Goal: Task Accomplishment & Management: Use online tool/utility

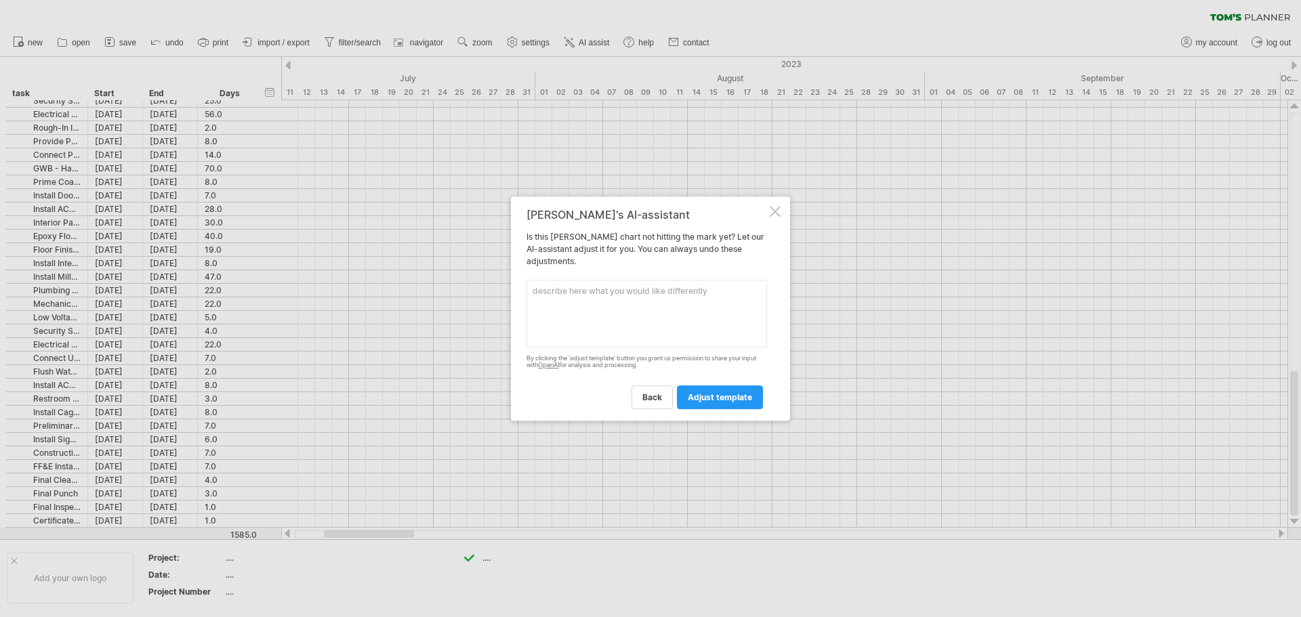
click at [554, 295] on textarea at bounding box center [646, 314] width 241 height 68
type textarea "% complete"
click at [731, 396] on span "adjust template" at bounding box center [720, 397] width 64 height 10
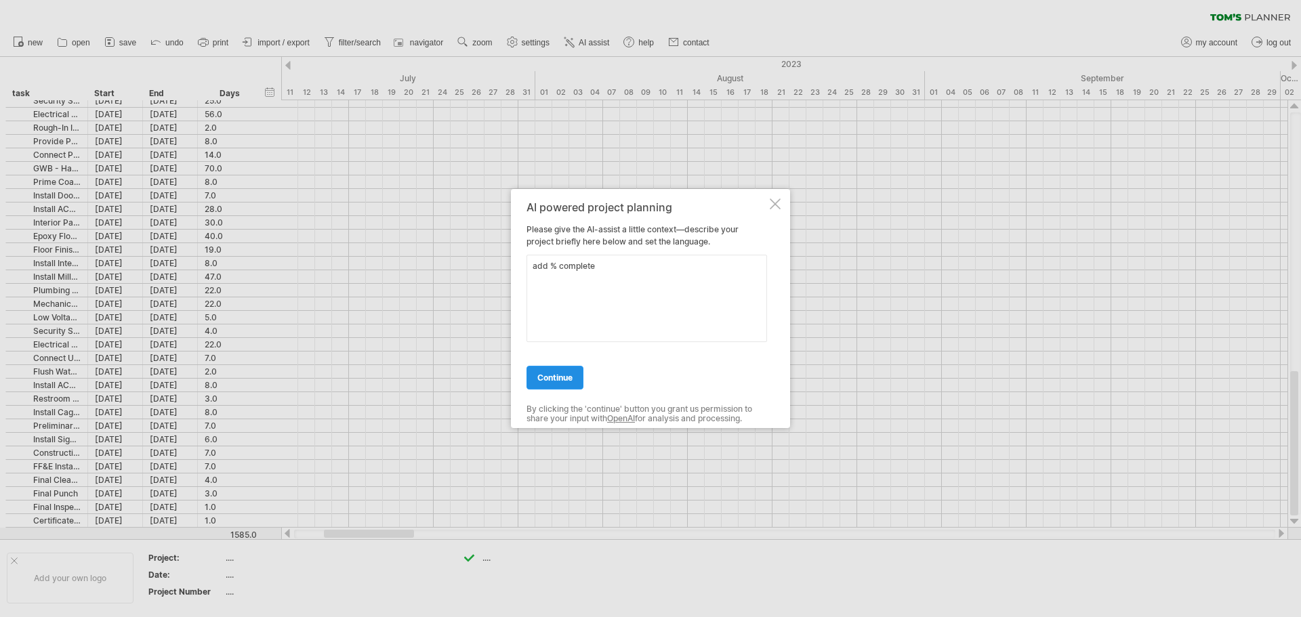
type textarea "add % complete"
click at [562, 375] on span "continue" at bounding box center [554, 378] width 35 height 10
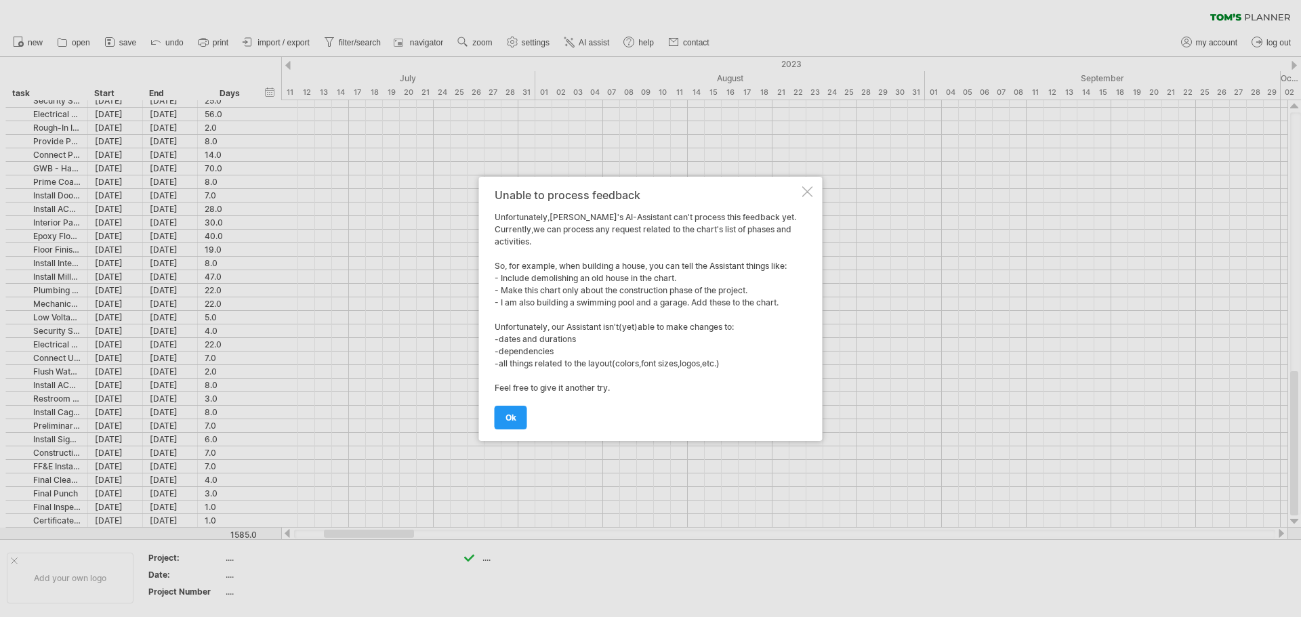
click at [805, 191] on div at bounding box center [807, 191] width 11 height 11
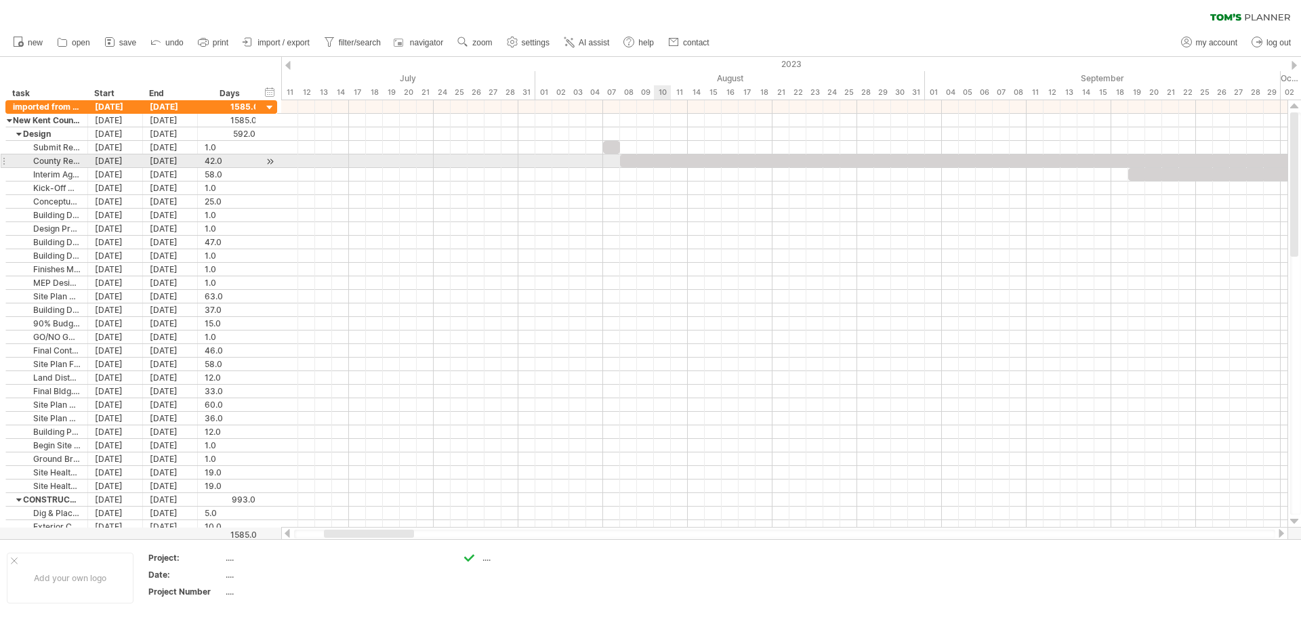
click at [663, 161] on div at bounding box center [975, 160] width 711 height 13
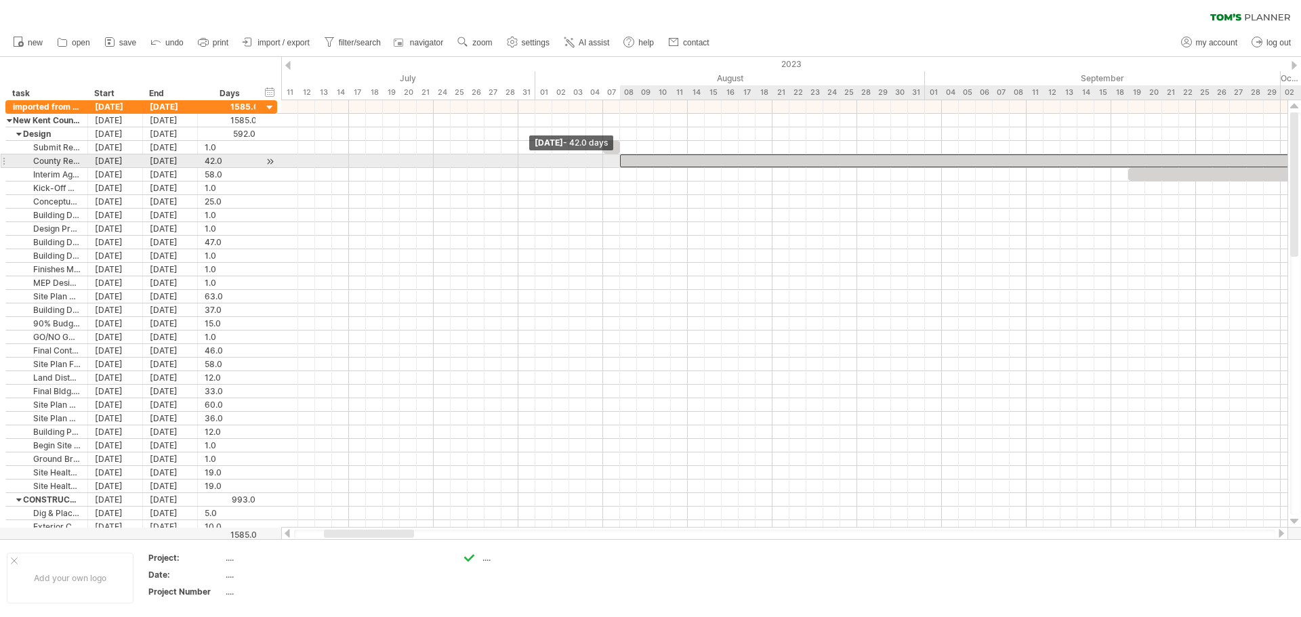
click at [621, 161] on span at bounding box center [619, 160] width 5 height 13
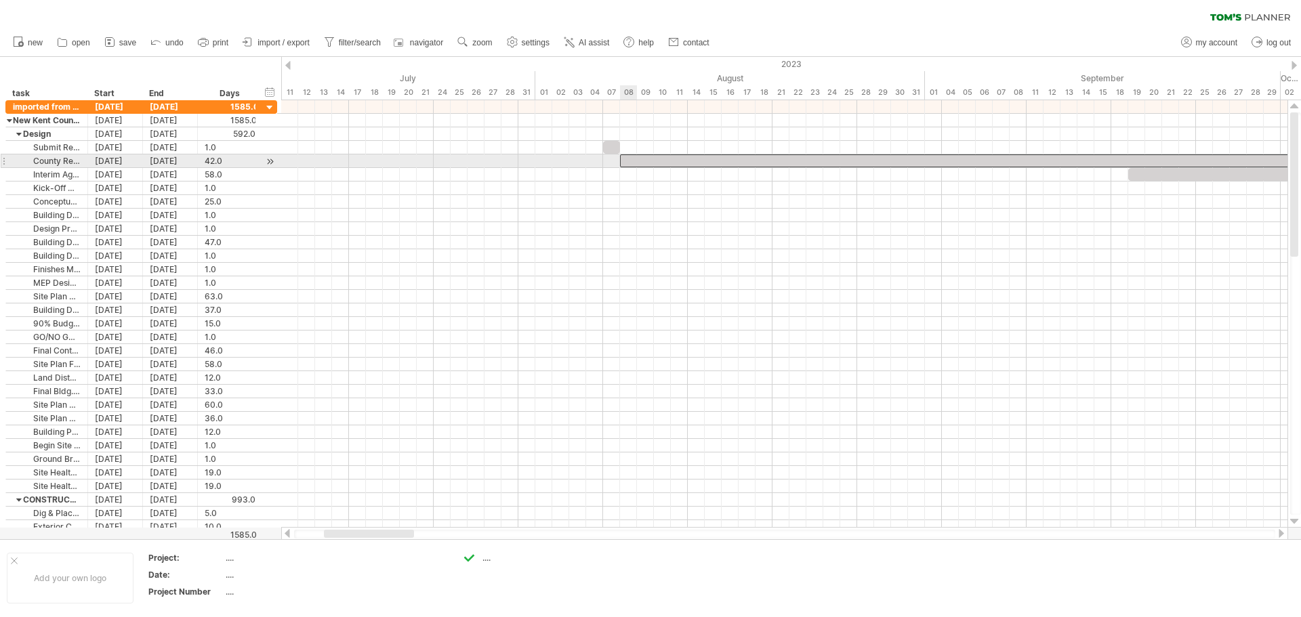
click at [621, 161] on span at bounding box center [619, 160] width 5 height 13
click at [665, 161] on div at bounding box center [975, 160] width 711 height 13
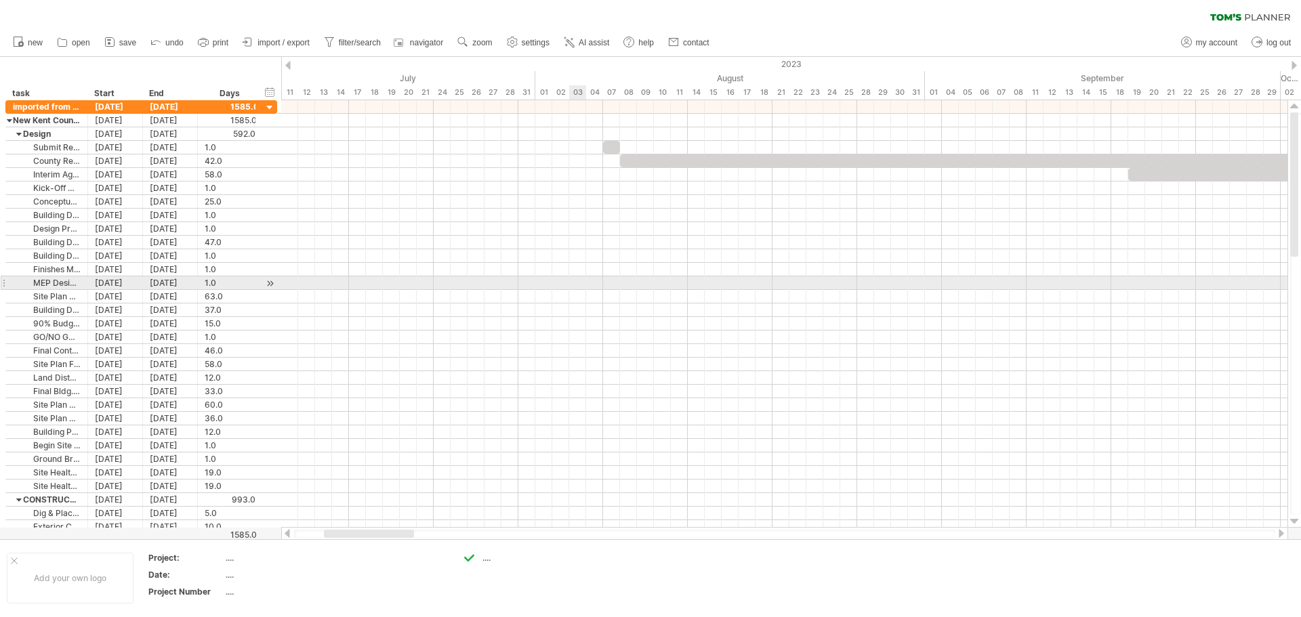
click at [577, 285] on div at bounding box center [784, 283] width 1006 height 14
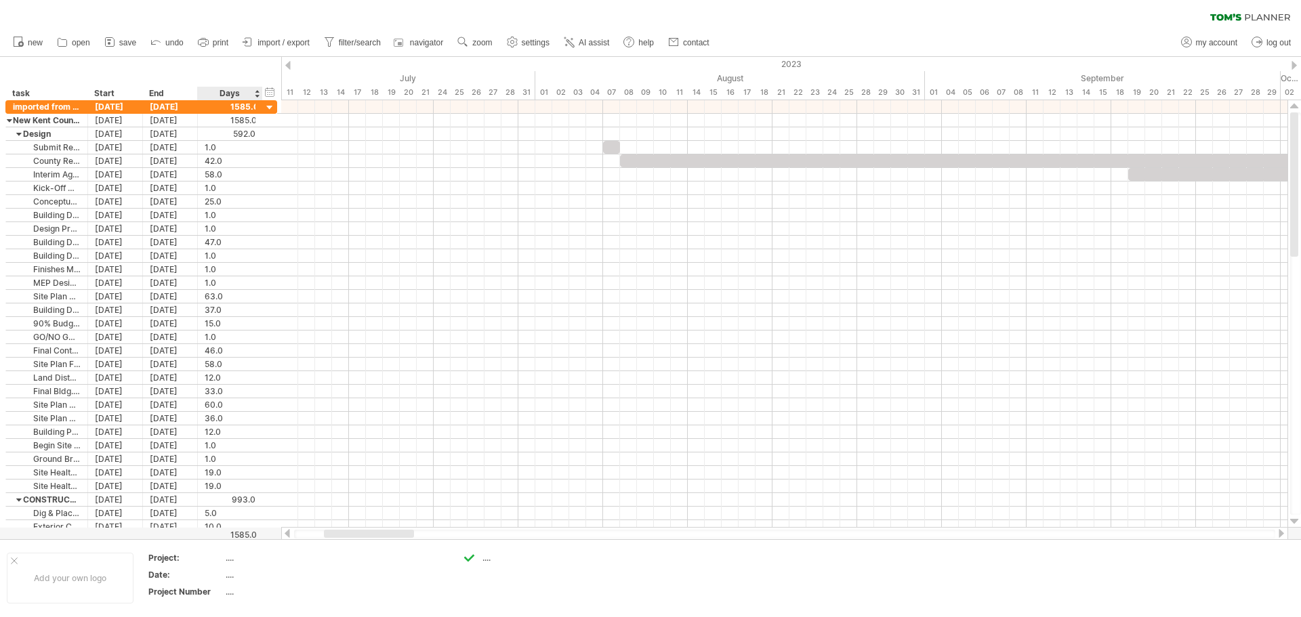
click at [233, 78] on div "hide start/end/duration show start/end/duration **** task Start End Days" at bounding box center [140, 78] width 281 height 43
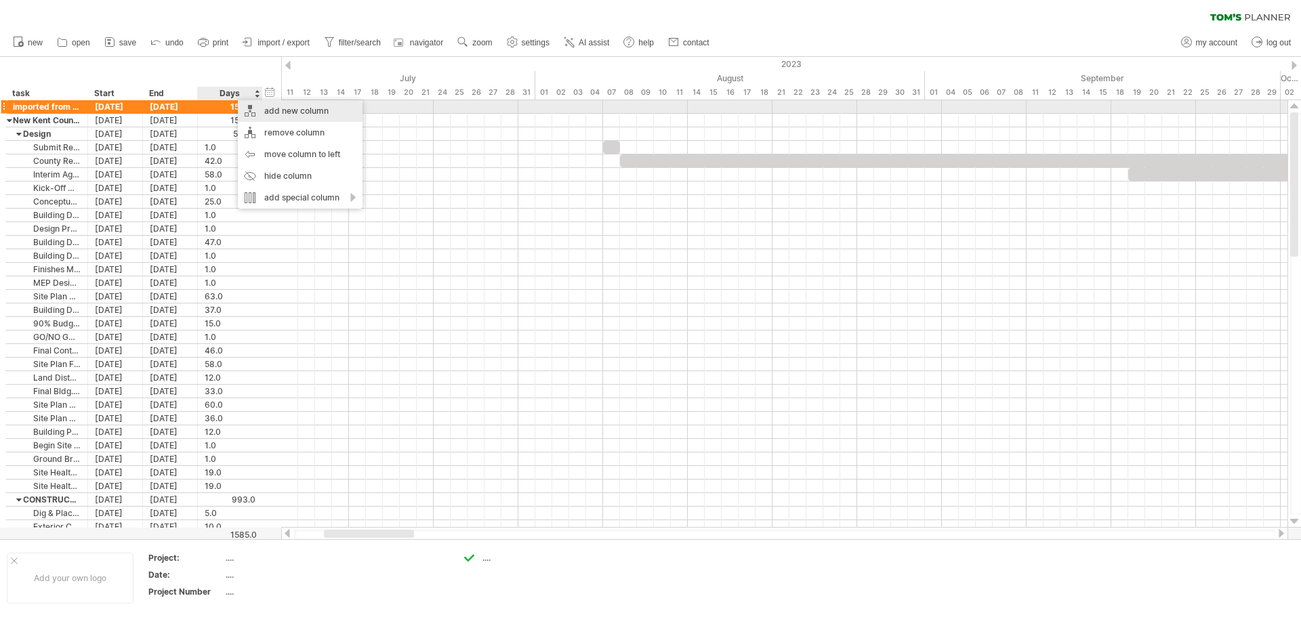
click at [283, 109] on div "add new column" at bounding box center [300, 111] width 125 height 22
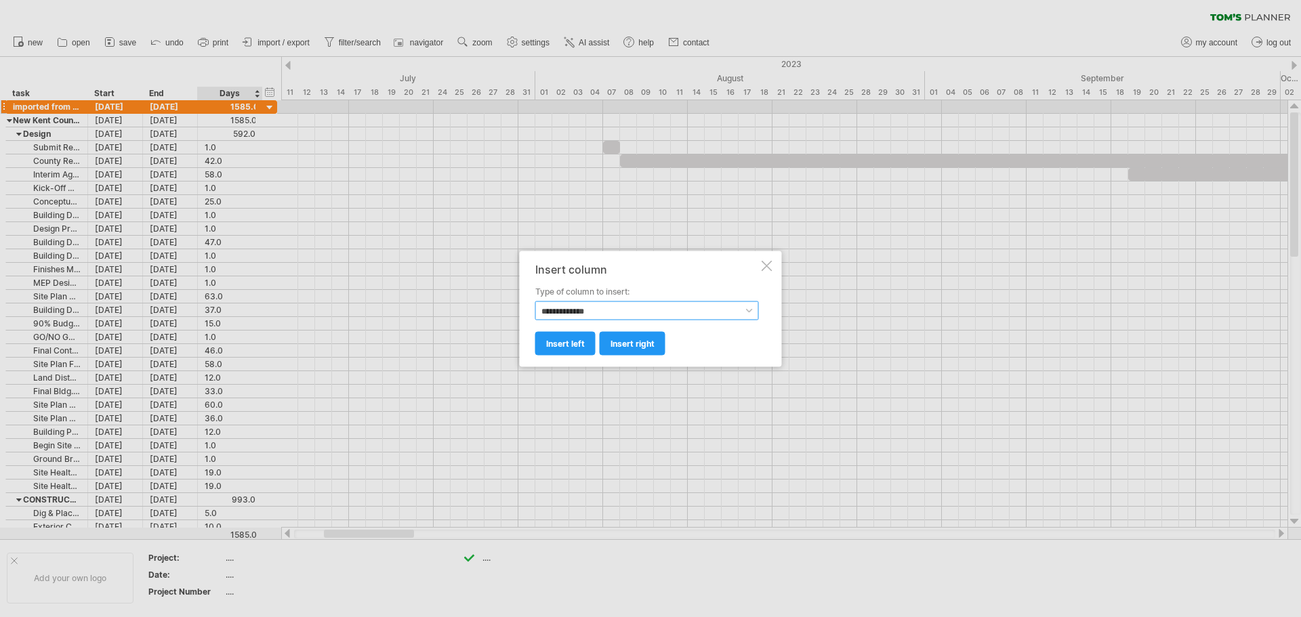
click at [751, 312] on select "**********" at bounding box center [647, 310] width 224 height 19
click at [777, 279] on div "**********" at bounding box center [651, 309] width 262 height 116
click at [898, 271] on div at bounding box center [650, 308] width 1301 height 617
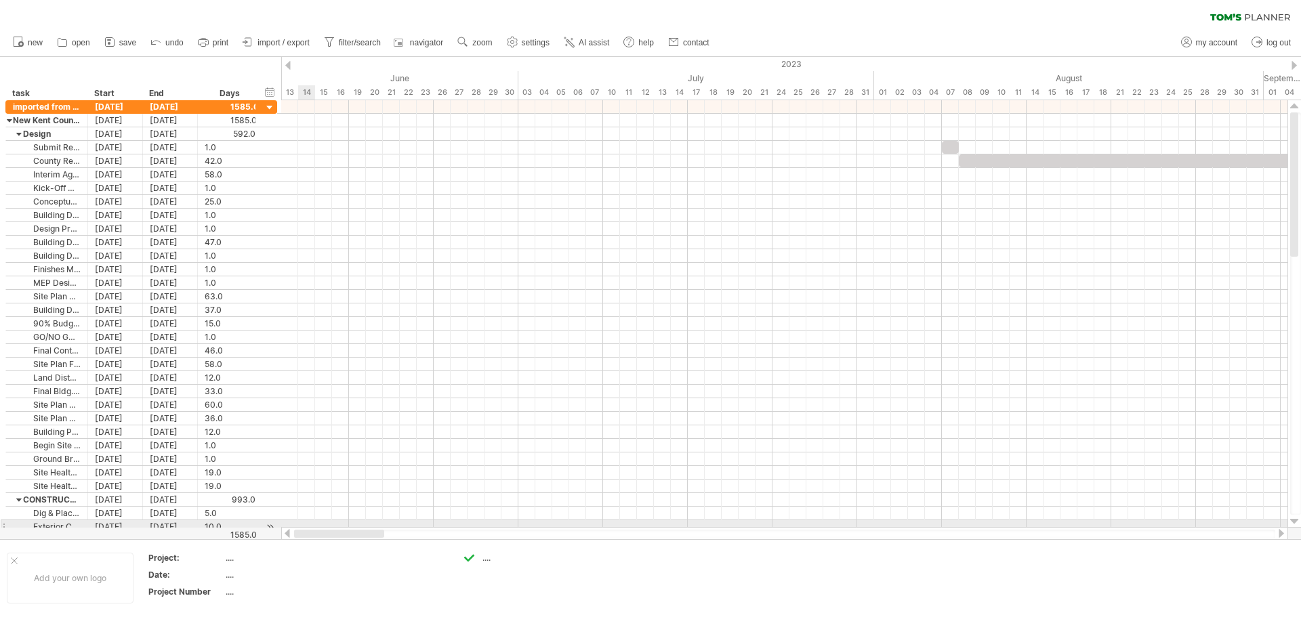
drag, startPoint x: 396, startPoint y: 535, endPoint x: 310, endPoint y: 526, distance: 87.1
click at [310, 526] on div "Trying to reach [DOMAIN_NAME] Connected again... clear filter new open" at bounding box center [650, 308] width 1301 height 617
click at [413, 41] on span "navigator" at bounding box center [426, 42] width 33 height 9
click at [291, 40] on span "import / export" at bounding box center [283, 42] width 52 height 9
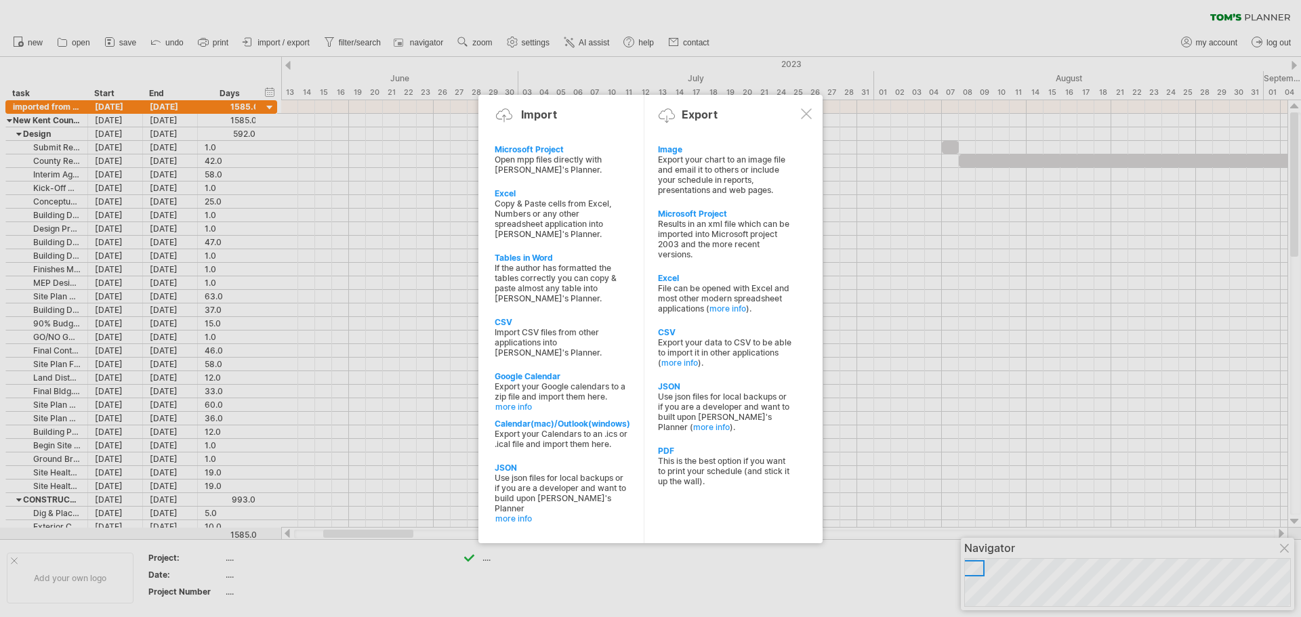
click at [803, 115] on div at bounding box center [806, 113] width 11 height 11
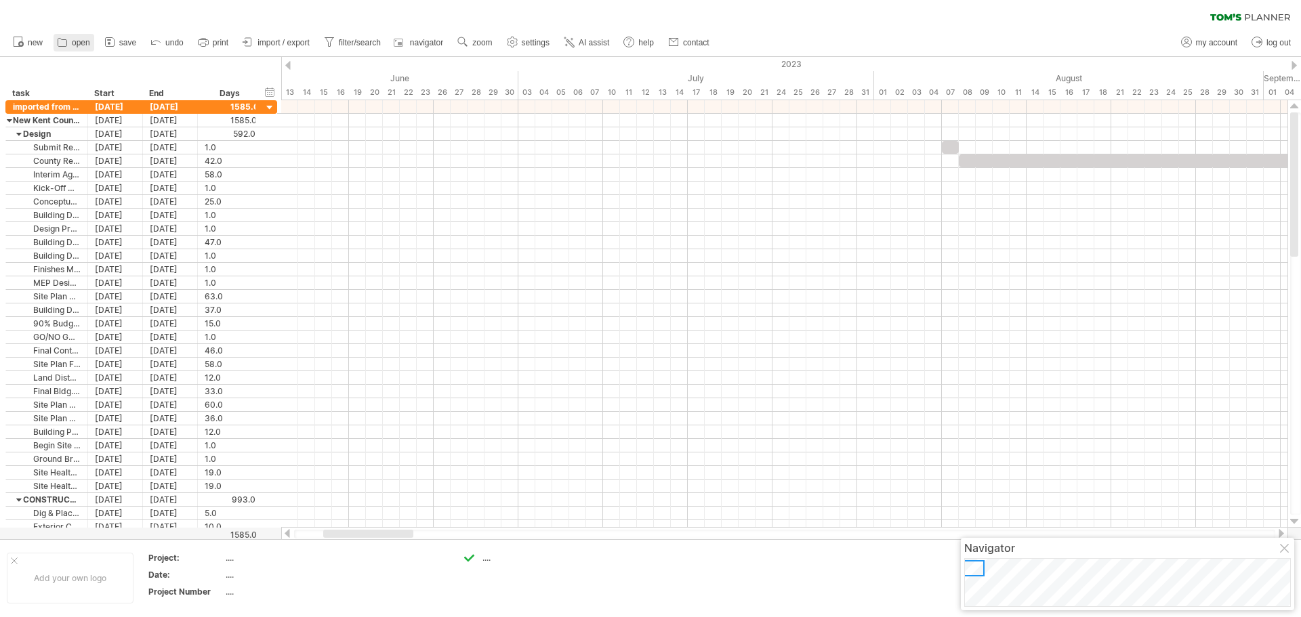
click at [78, 41] on span "open" at bounding box center [81, 42] width 18 height 9
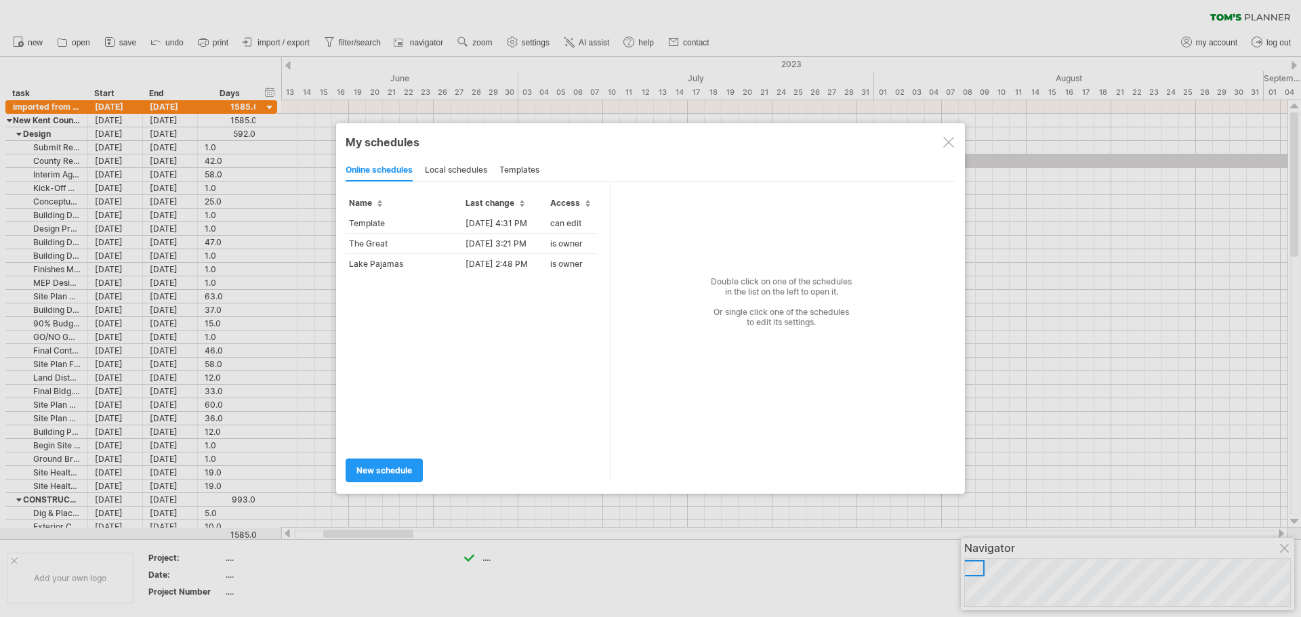
click at [450, 170] on div "local schedules" at bounding box center [456, 171] width 62 height 22
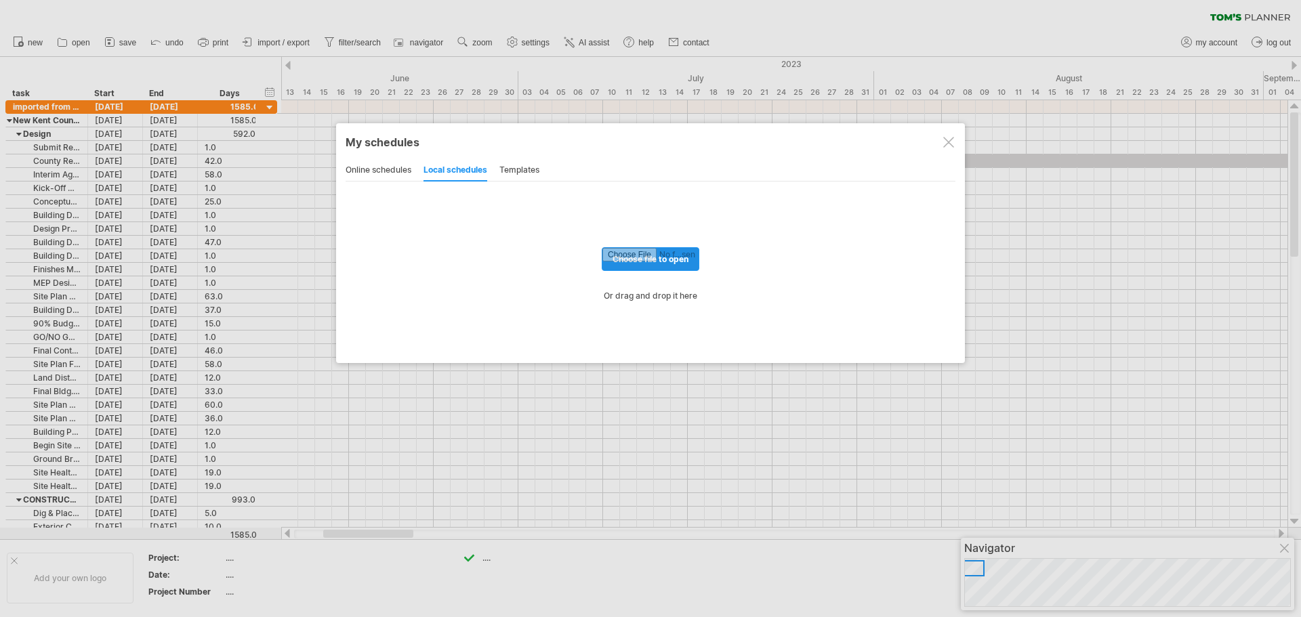
click at [625, 256] on input "file" at bounding box center [650, 259] width 96 height 22
type input "**********"
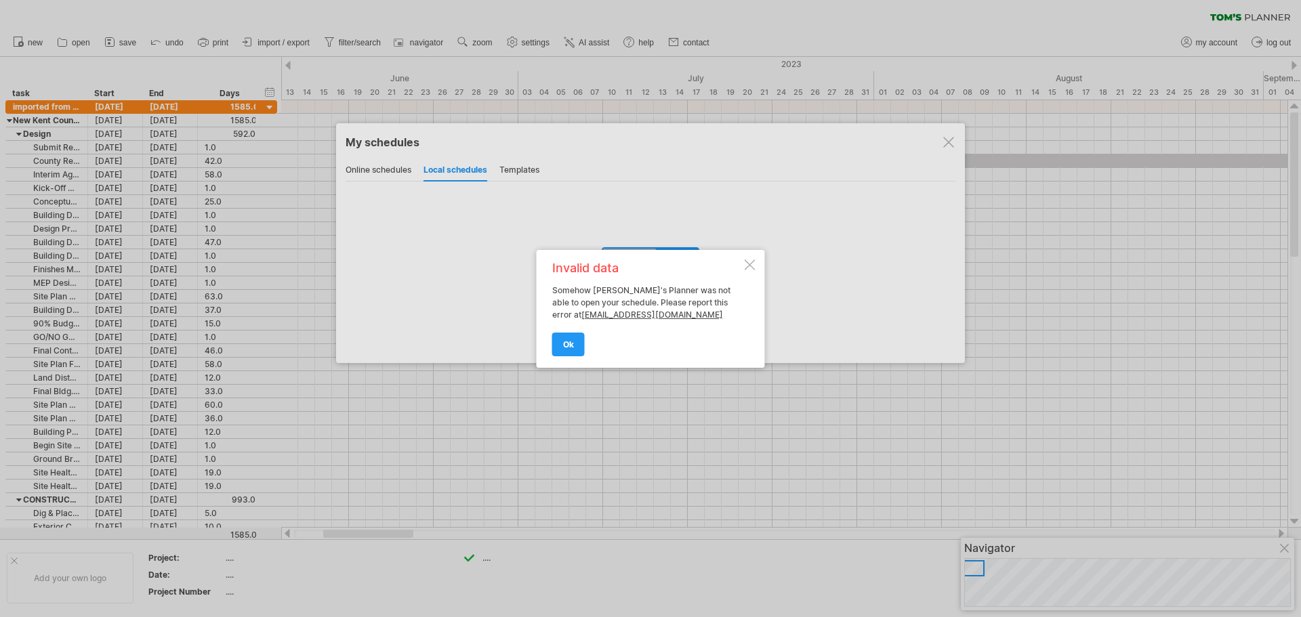
click at [745, 265] on div at bounding box center [750, 264] width 11 height 11
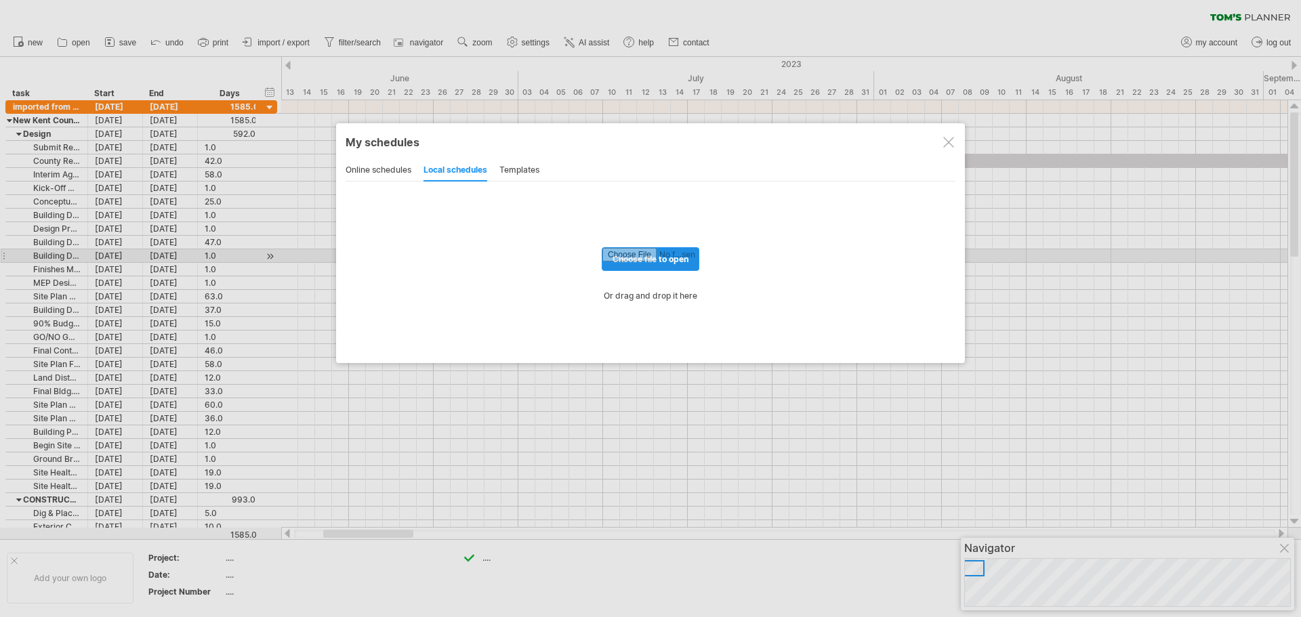
click at [665, 259] on input "file" at bounding box center [650, 259] width 96 height 22
click at [519, 167] on div "templates" at bounding box center [519, 171] width 40 height 22
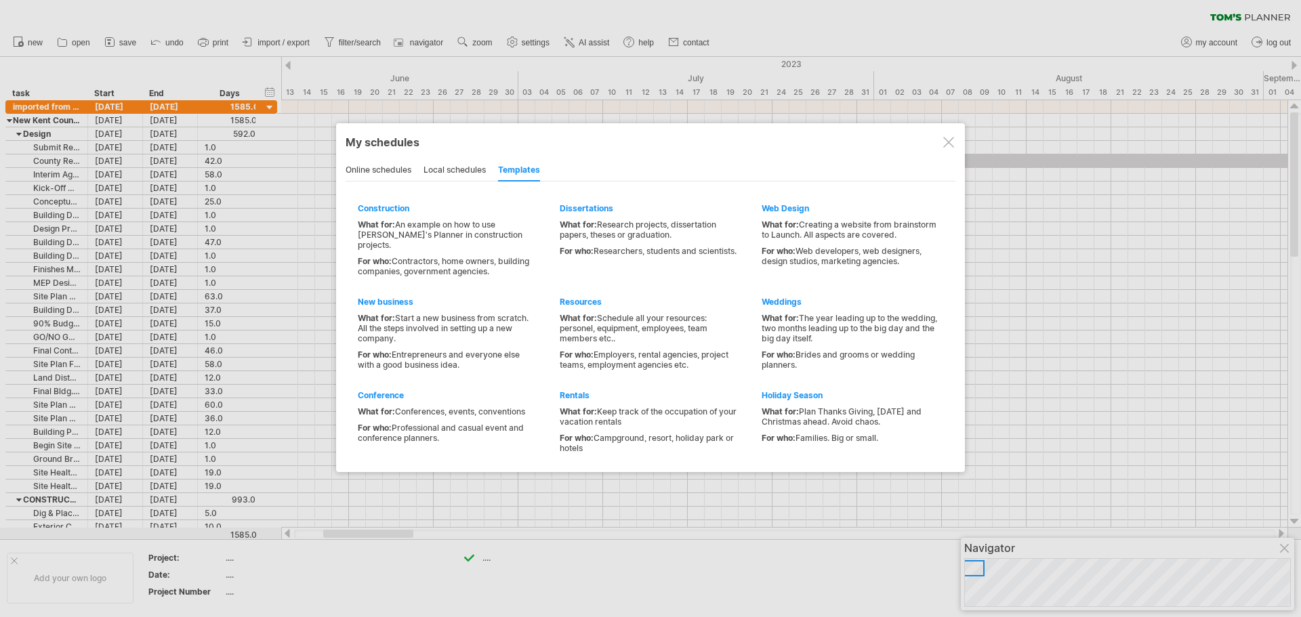
drag, startPoint x: 491, startPoint y: 18, endPoint x: 554, endPoint y: 26, distance: 63.5
click at [491, 17] on div at bounding box center [650, 308] width 1301 height 617
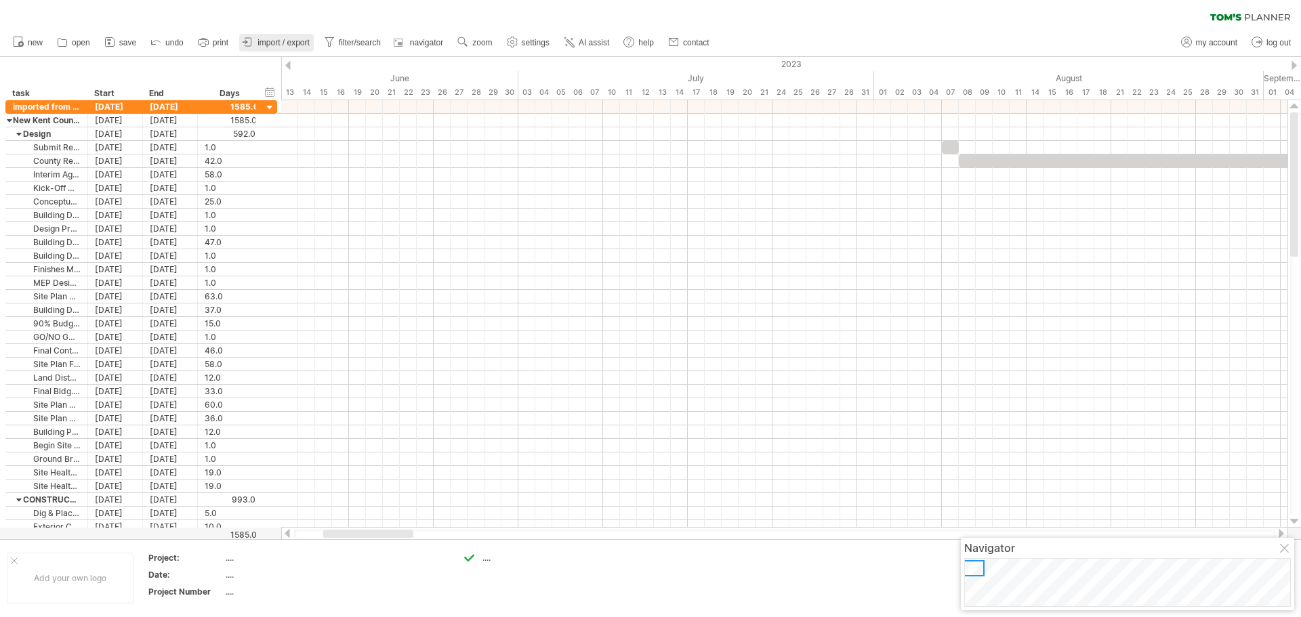
click at [267, 41] on span "import / export" at bounding box center [283, 42] width 52 height 9
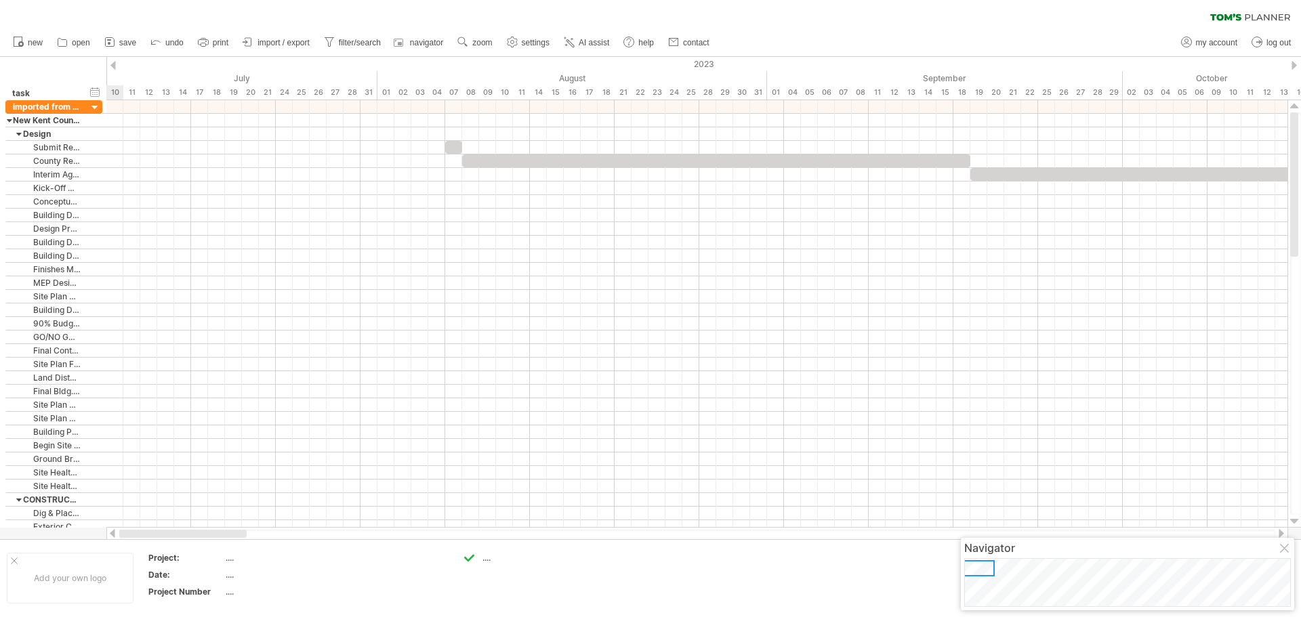
drag, startPoint x: 191, startPoint y: 533, endPoint x: 130, endPoint y: 533, distance: 61.0
click at [130, 533] on div at bounding box center [182, 534] width 127 height 8
click at [95, 92] on div "hide start/end/duration show start/end/duration" at bounding box center [95, 92] width 13 height 14
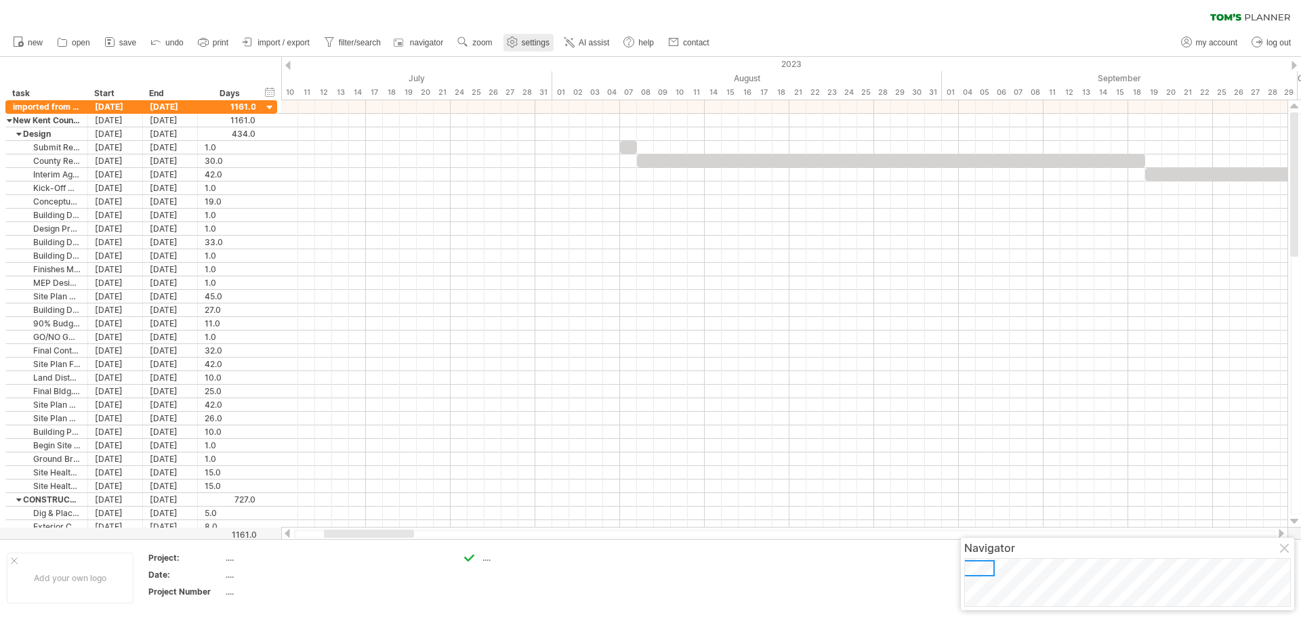
click at [519, 43] on use at bounding box center [512, 42] width 14 height 14
select select "*"
select select "**"
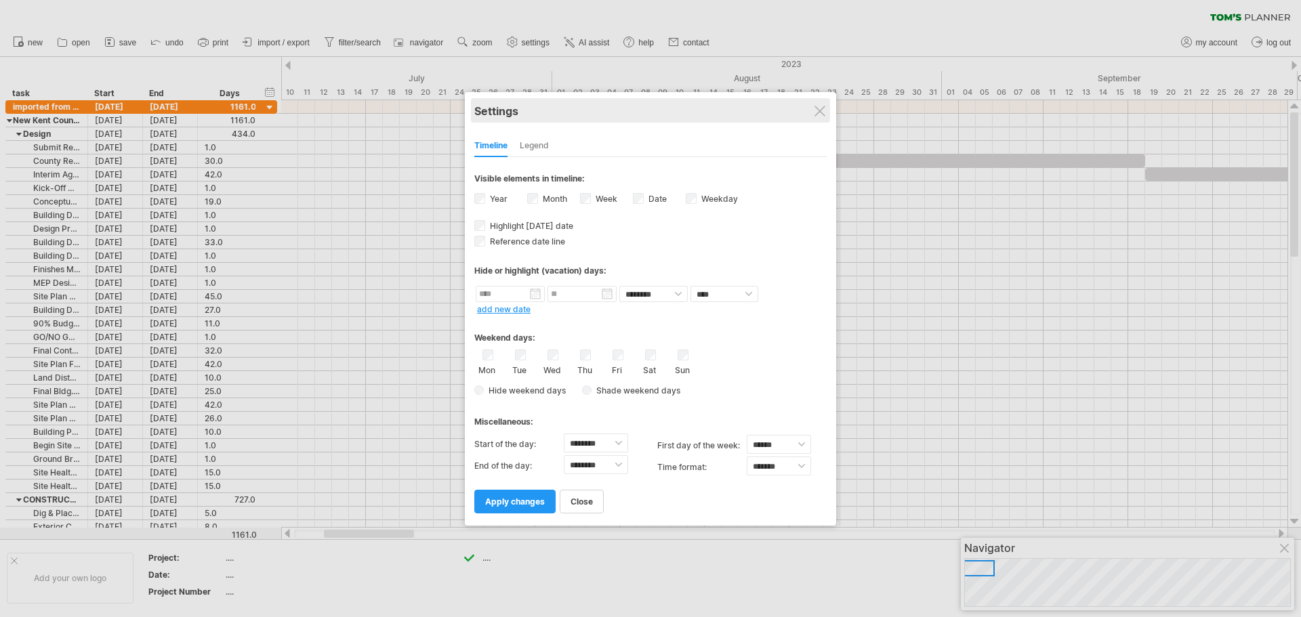
click at [812, 112] on div "Settings" at bounding box center [650, 110] width 352 height 24
click at [814, 111] on div "Settings" at bounding box center [650, 110] width 352 height 24
click at [823, 108] on div at bounding box center [820, 110] width 11 height 11
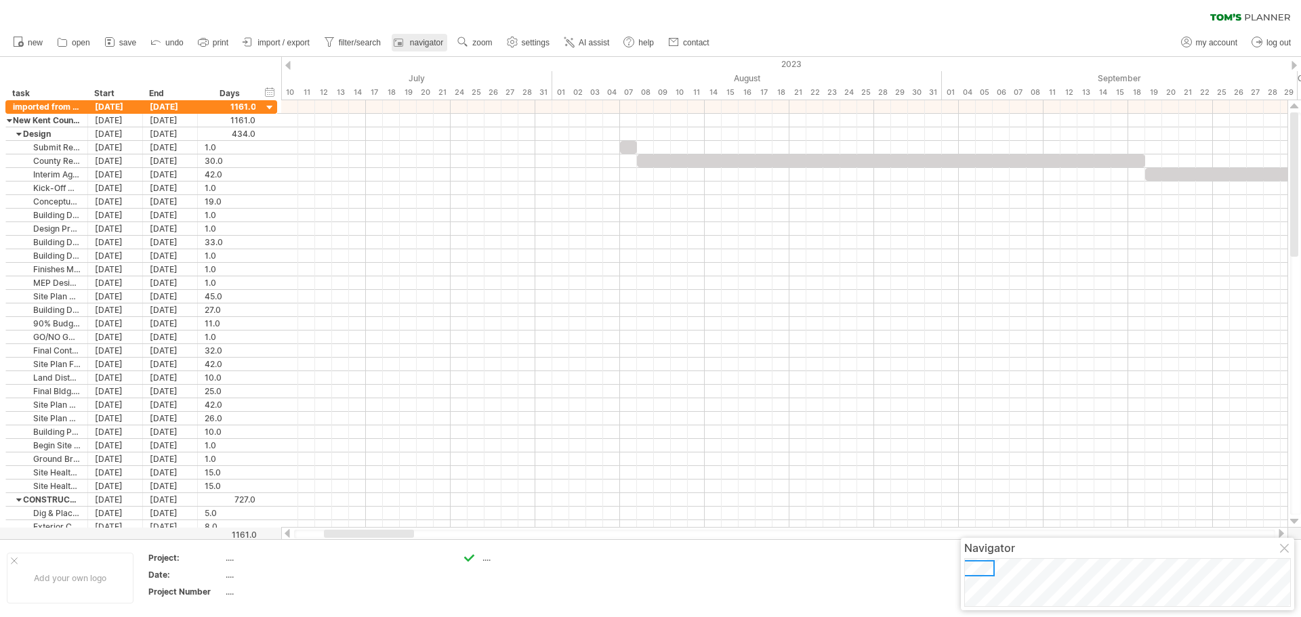
click at [433, 43] on span "navigator" at bounding box center [426, 42] width 33 height 9
click at [349, 43] on span "filter/search" at bounding box center [360, 42] width 42 height 9
type input "**********"
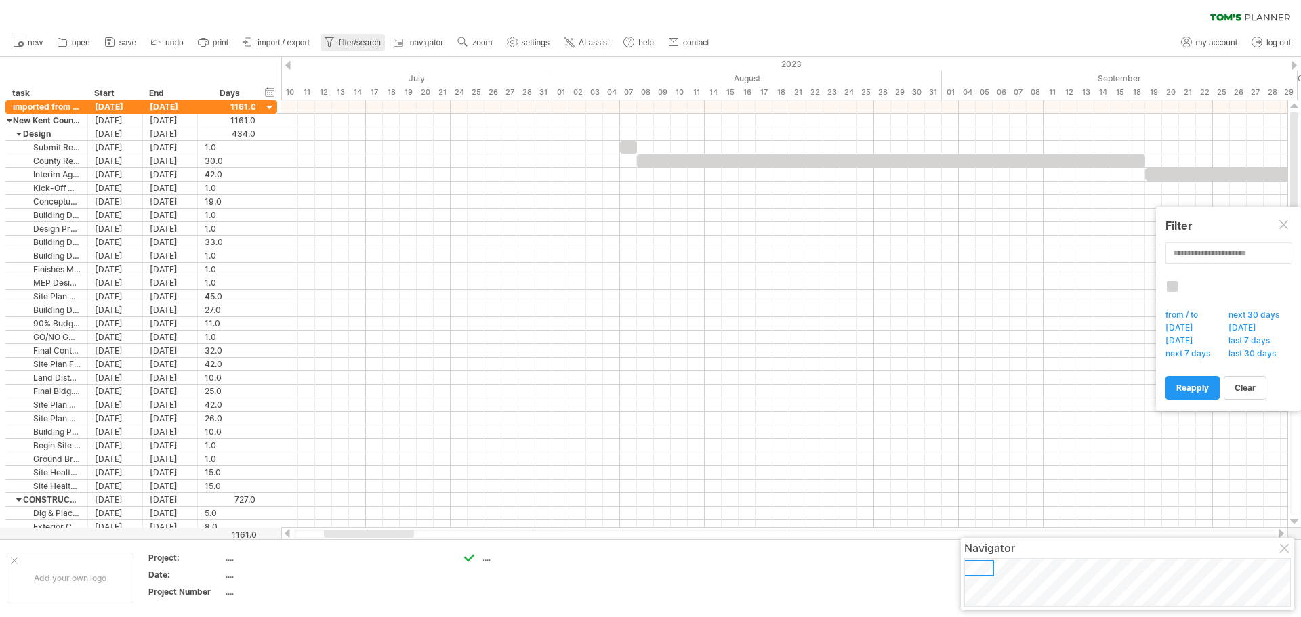
click at [349, 43] on span "filter/search" at bounding box center [360, 42] width 42 height 9
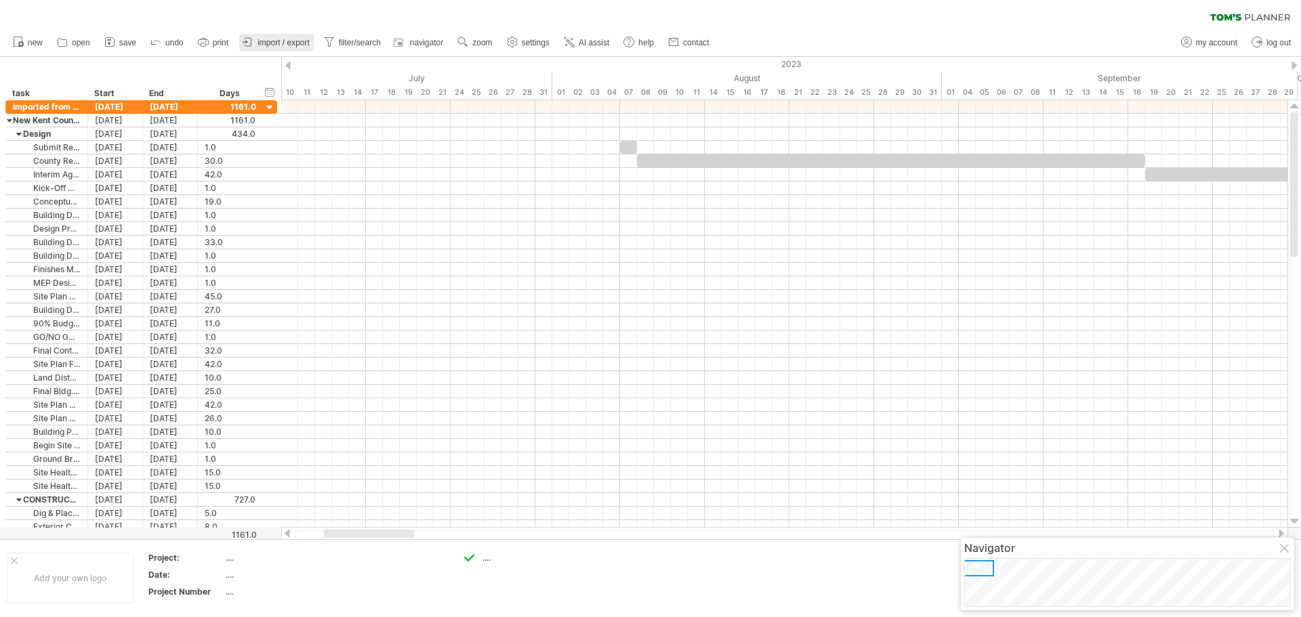
click at [301, 45] on span "import / export" at bounding box center [283, 42] width 52 height 9
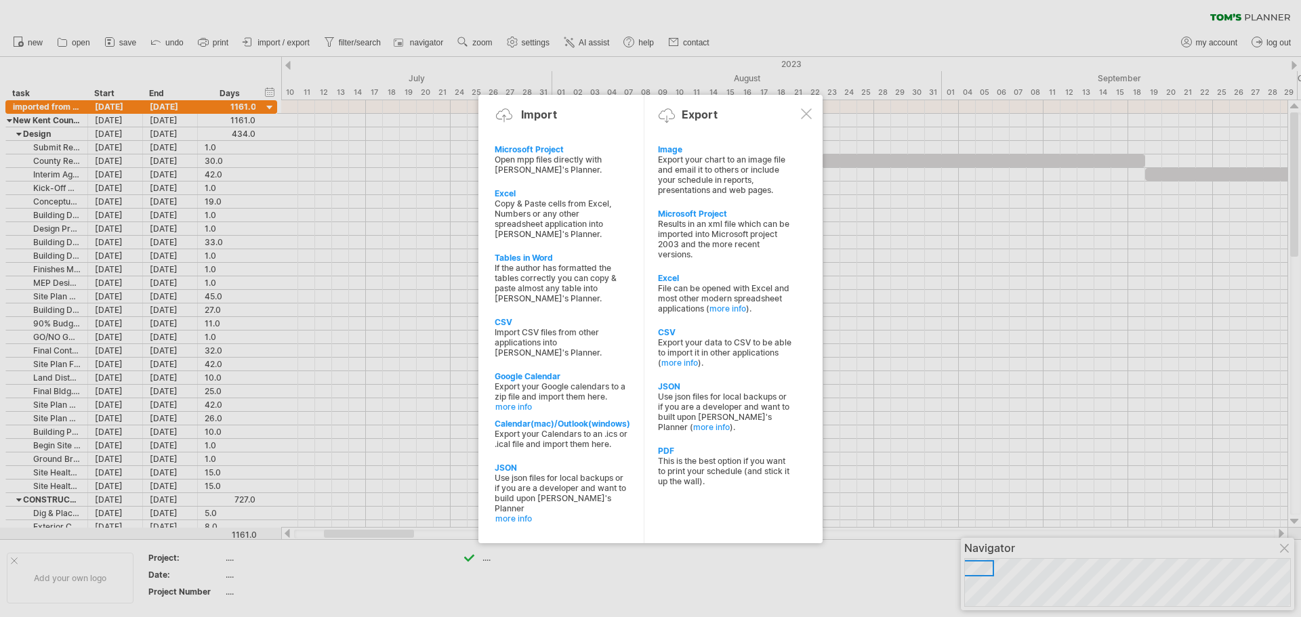
click at [224, 43] on div at bounding box center [650, 308] width 1301 height 617
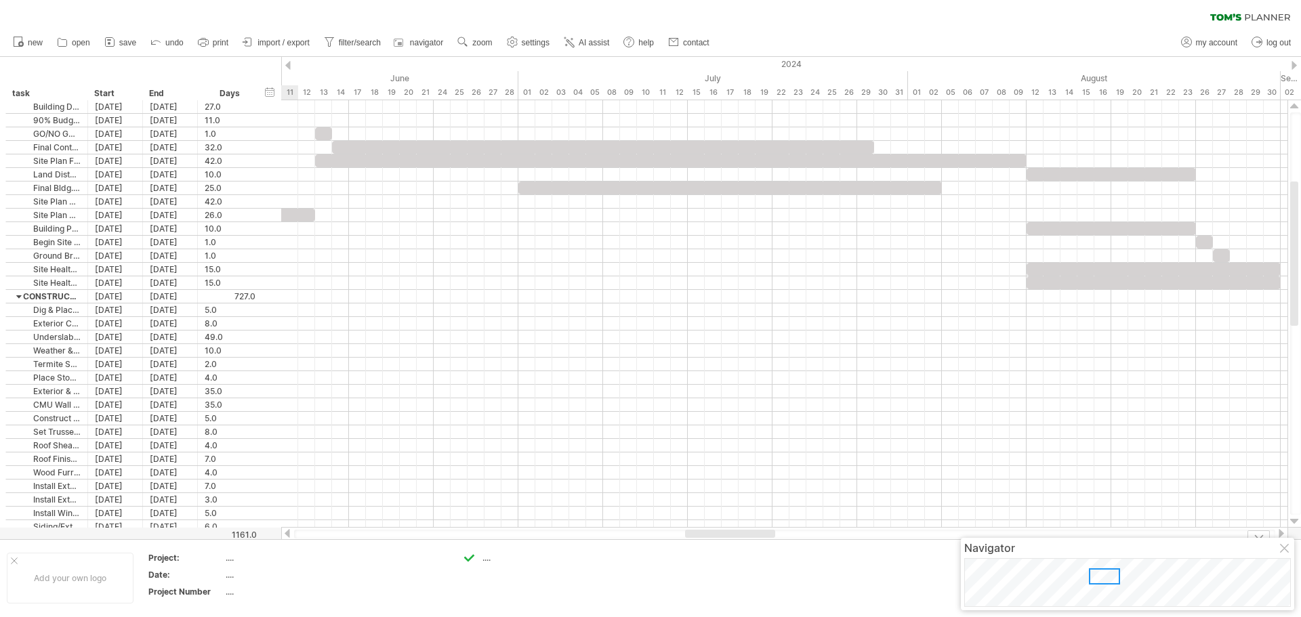
drag, startPoint x: 388, startPoint y: 533, endPoint x: 749, endPoint y: 549, distance: 361.5
click at [749, 549] on div "Trying to reach [DOMAIN_NAME] Connected again... processing file clear filter" at bounding box center [650, 308] width 1301 height 617
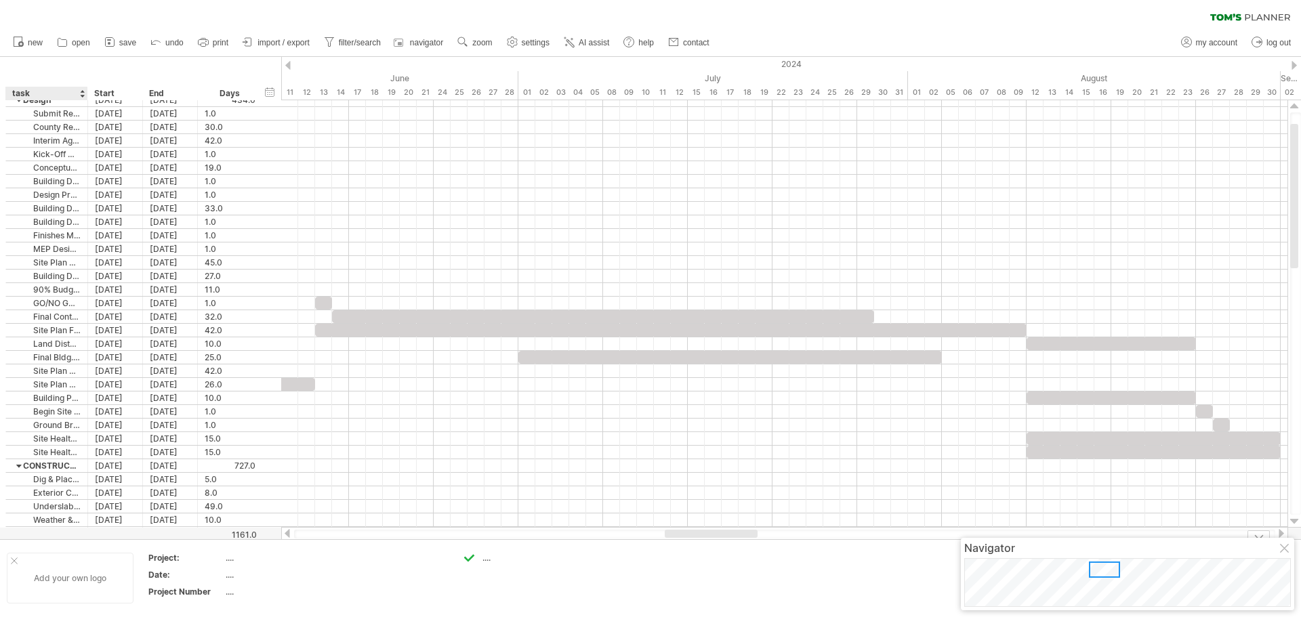
click at [12, 562] on div at bounding box center [14, 561] width 7 height 7
click at [53, 91] on div "task" at bounding box center [46, 94] width 68 height 14
drag, startPoint x: 1016, startPoint y: 544, endPoint x: 1026, endPoint y: 545, distance: 10.2
click at [1016, 544] on div "Navigator" at bounding box center [1127, 548] width 327 height 14
click at [1213, 41] on span "my account" at bounding box center [1216, 42] width 41 height 9
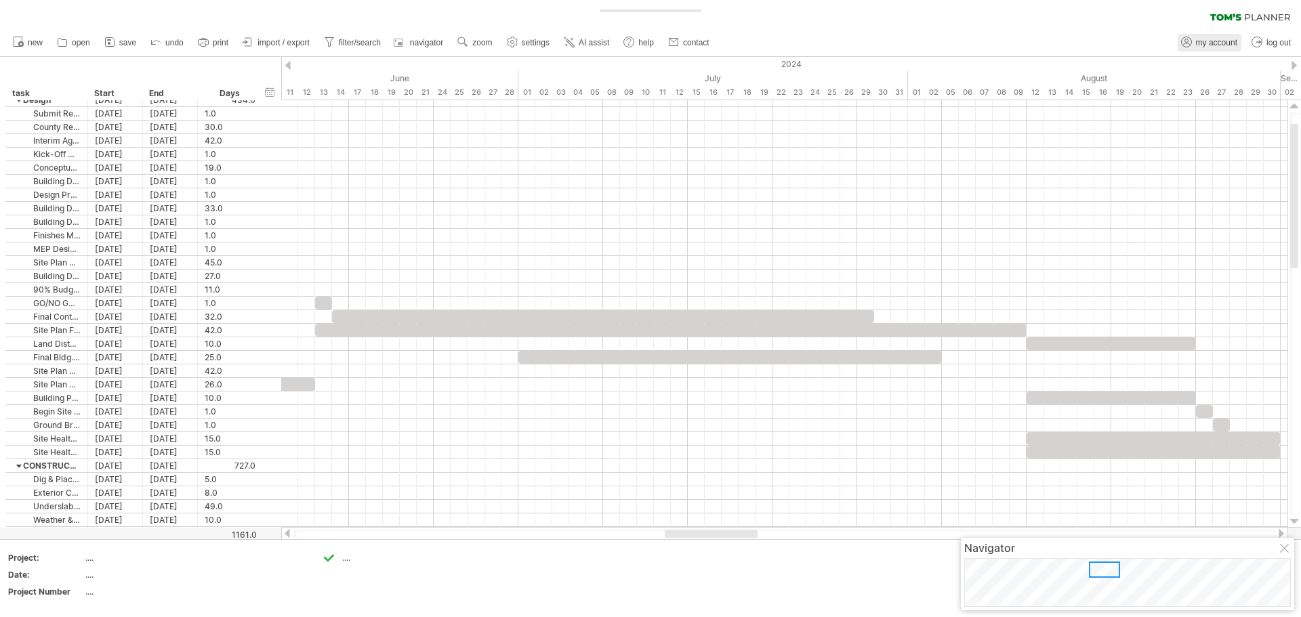
type input "**********"
type input "****"
type input "******"
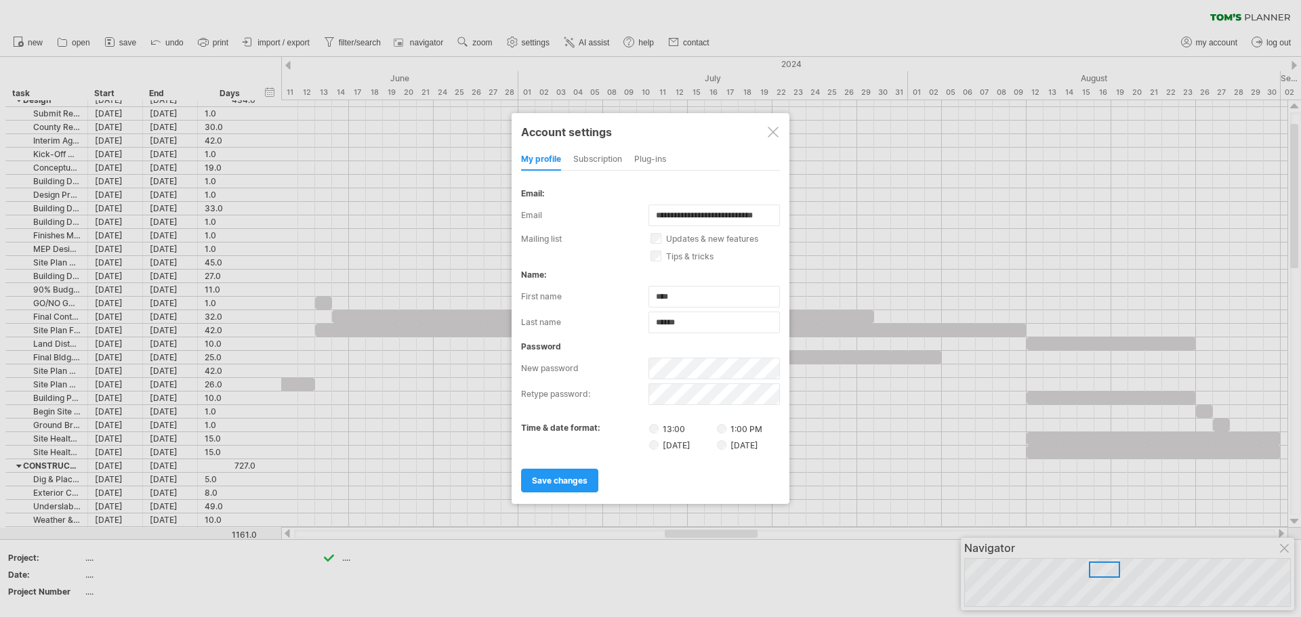
click at [604, 159] on div "subscription" at bounding box center [597, 160] width 49 height 22
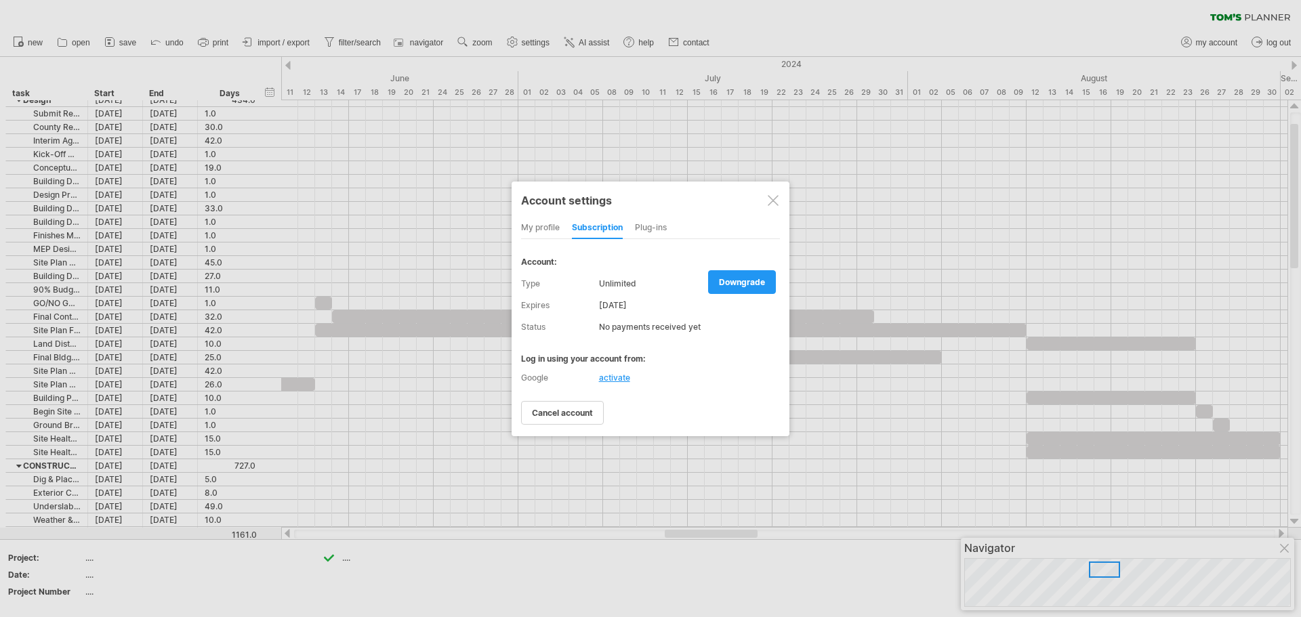
click at [776, 200] on div at bounding box center [773, 200] width 11 height 11
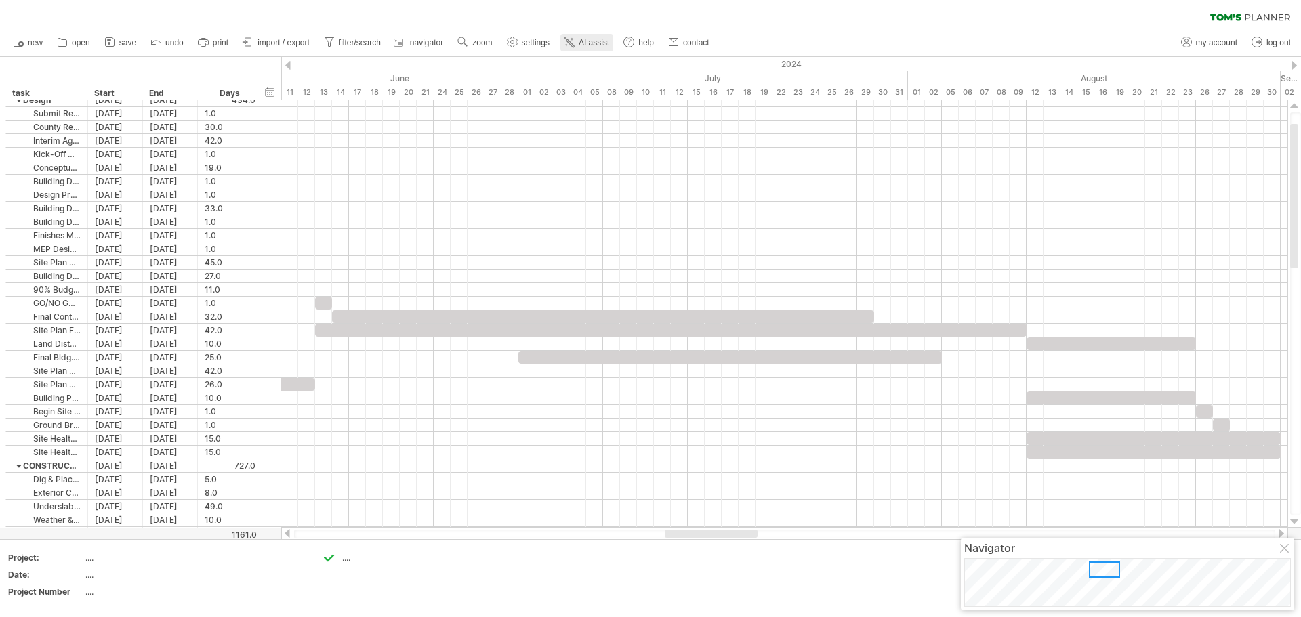
click at [599, 40] on span "AI assist" at bounding box center [594, 42] width 30 height 9
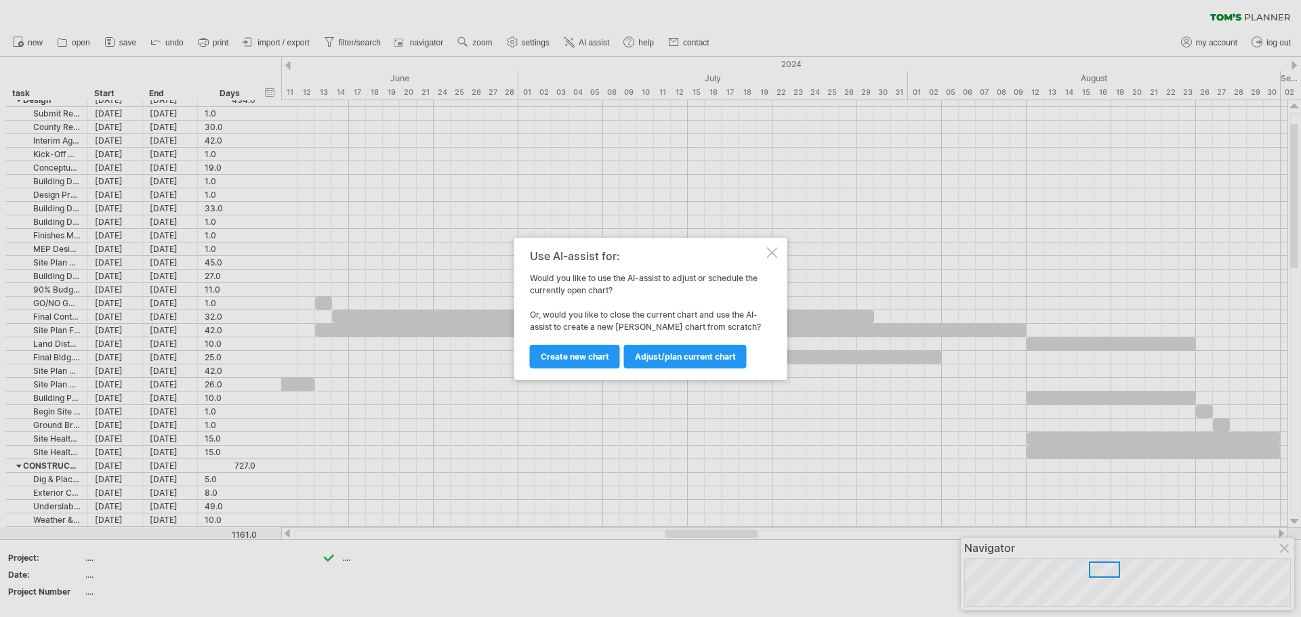
click at [770, 253] on div at bounding box center [772, 252] width 11 height 11
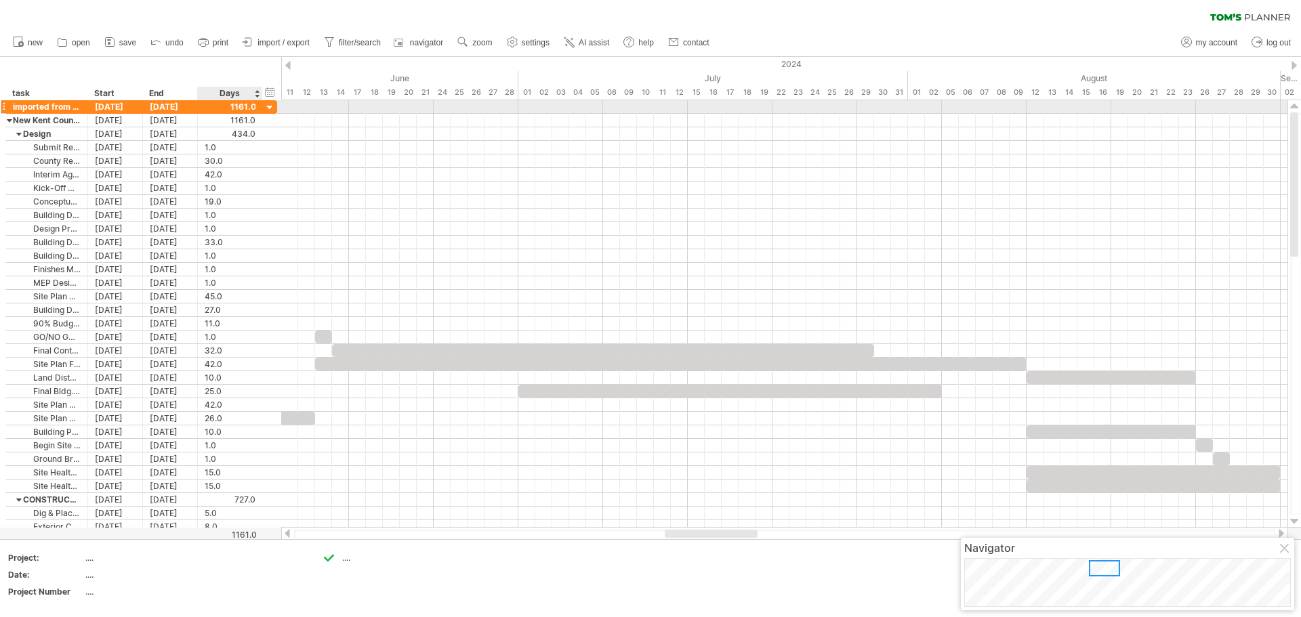
click at [272, 106] on div at bounding box center [270, 108] width 13 height 13
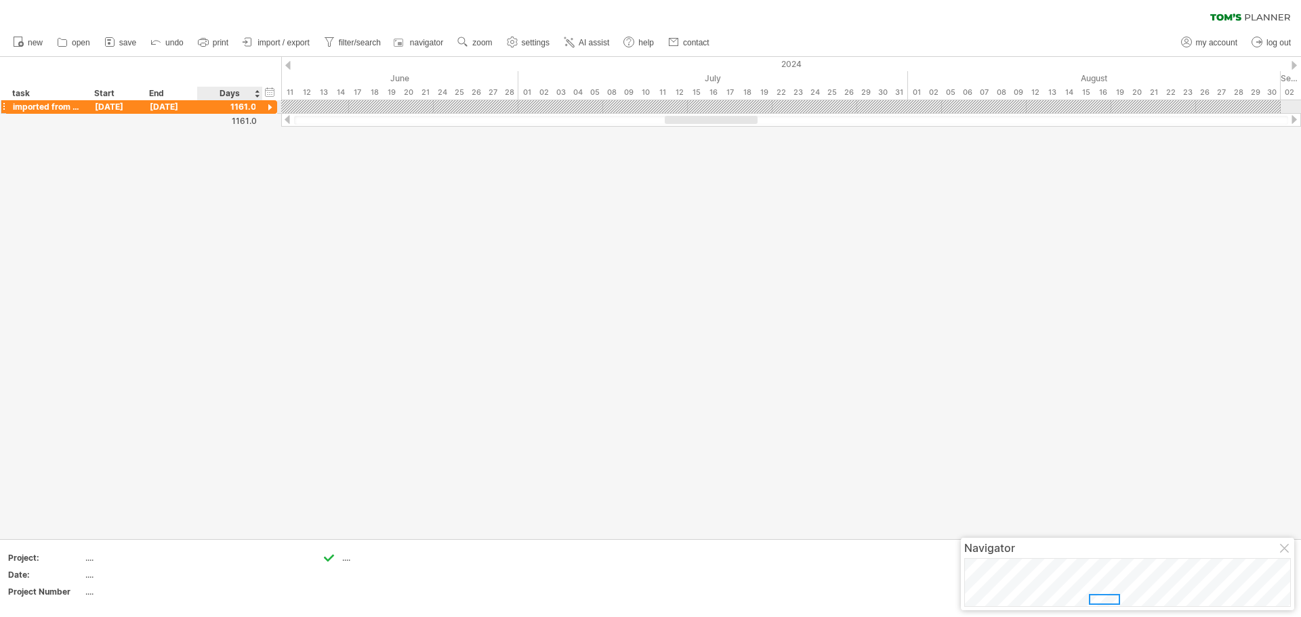
click at [272, 106] on div at bounding box center [270, 108] width 13 height 13
